Goal: Transaction & Acquisition: Subscribe to service/newsletter

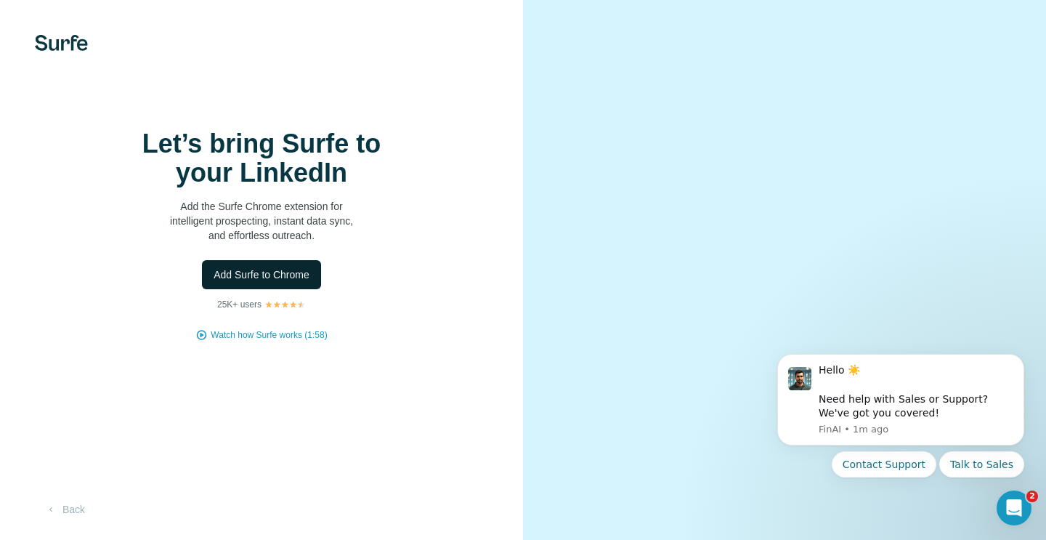
click at [249, 282] on span "Add Surfe to Chrome" at bounding box center [262, 274] width 96 height 15
